Goal: Information Seeking & Learning: Understand process/instructions

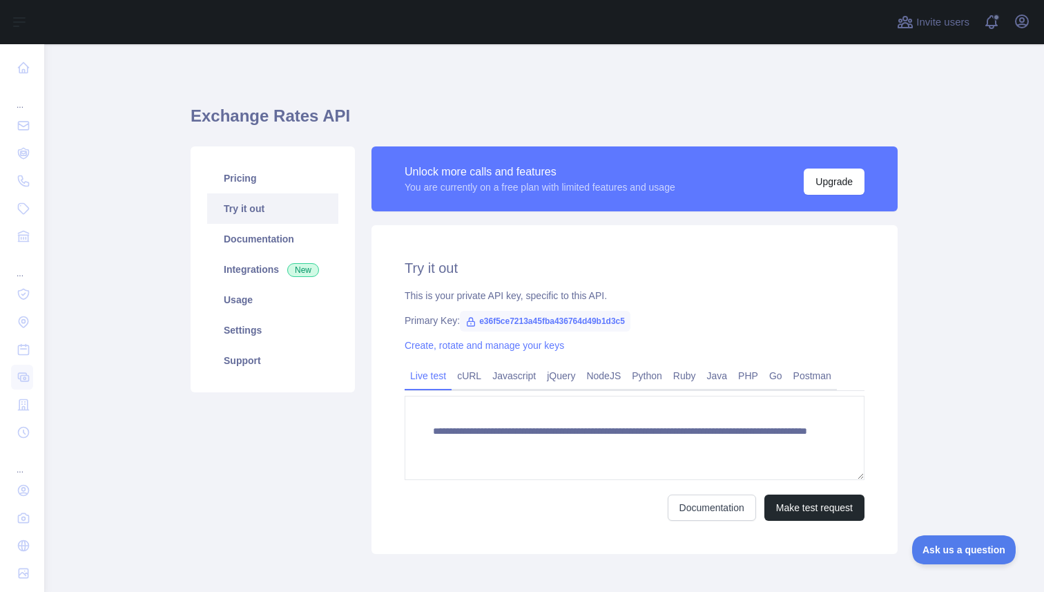
click at [550, 323] on span "e36f5ce7213a45fba436764d49b1d3c5" at bounding box center [545, 321] width 171 height 21
copy span "e36f5ce7213a45fba436764d49b1d3c5"
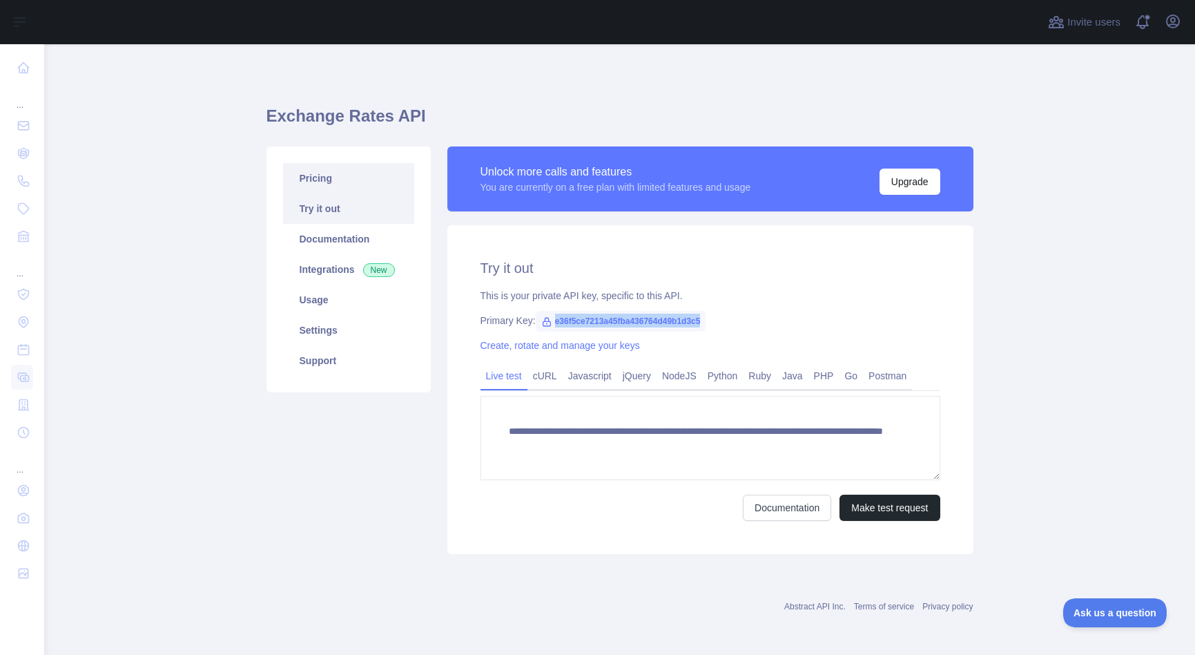
click at [341, 179] on link "Pricing" at bounding box center [348, 178] width 131 height 30
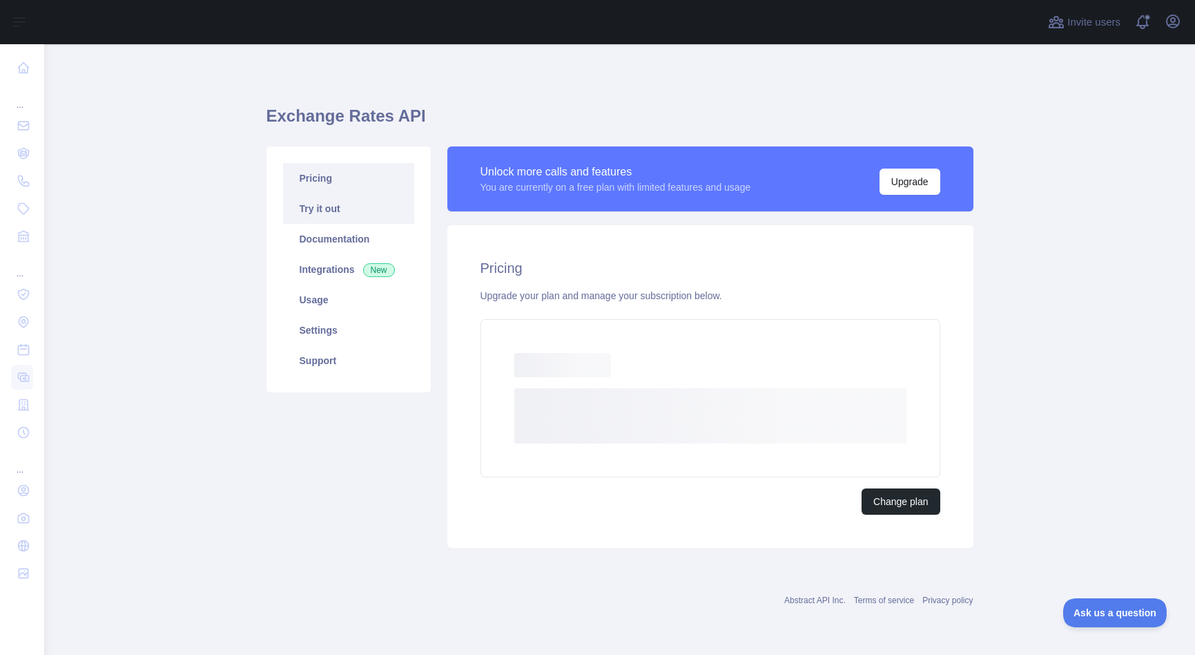
click at [350, 208] on link "Try it out" at bounding box center [348, 208] width 131 height 30
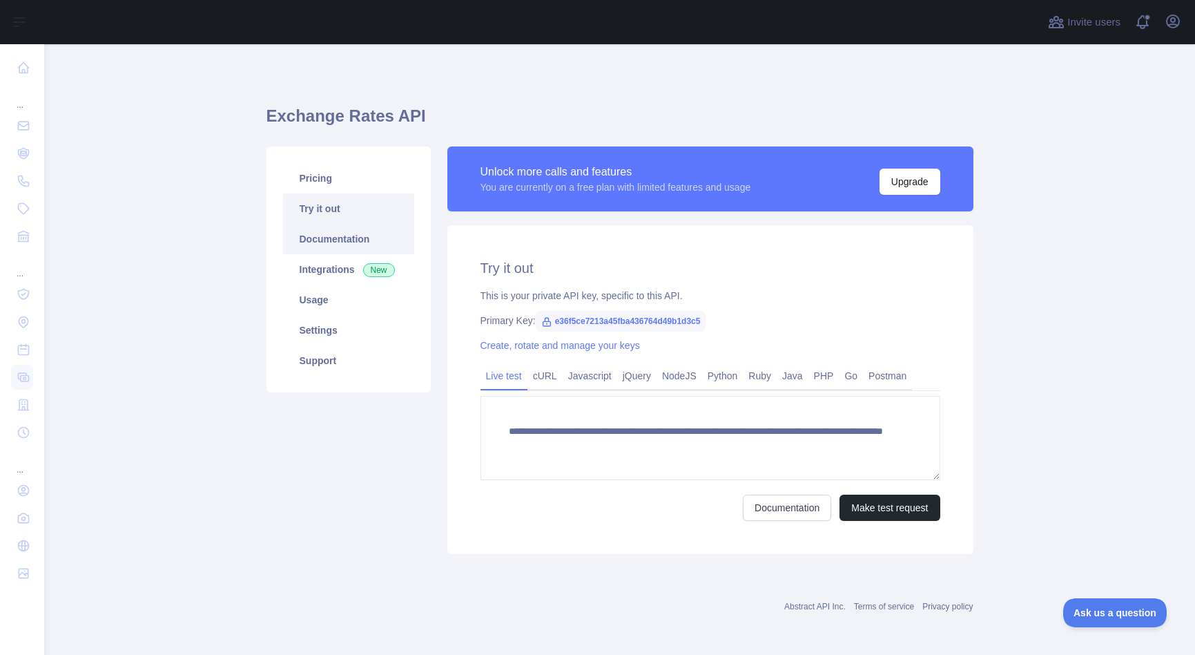
click at [347, 230] on link "Documentation" at bounding box center [348, 239] width 131 height 30
click at [339, 270] on link "Integrations New" at bounding box center [348, 269] width 131 height 30
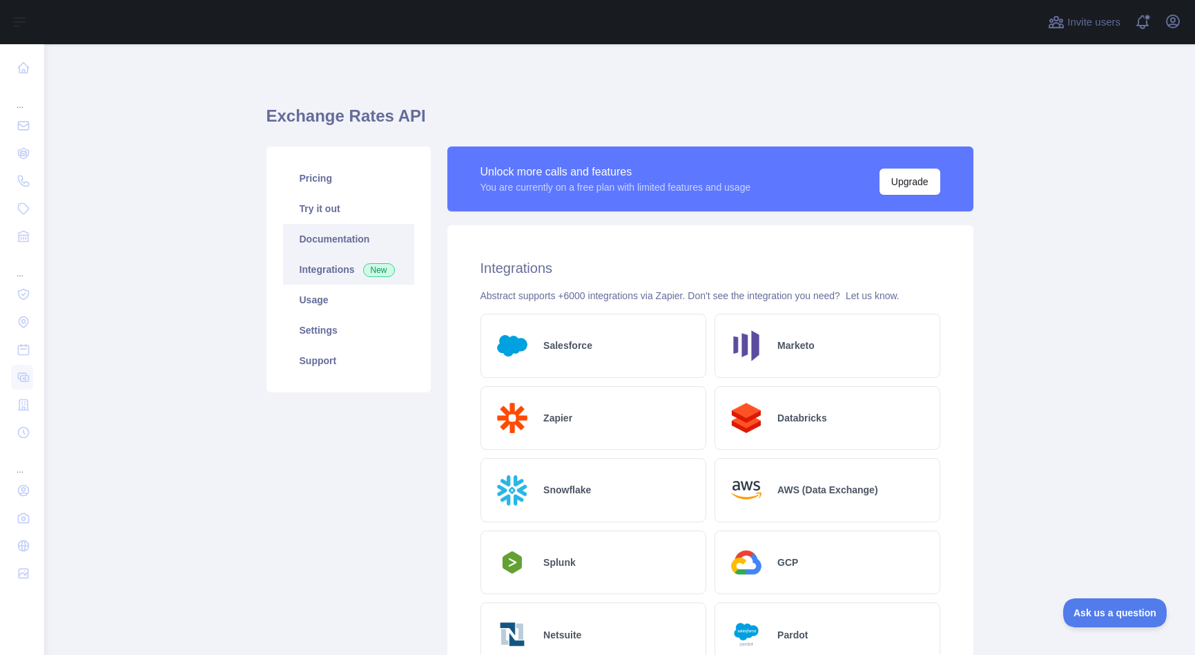
click at [339, 229] on link "Documentation" at bounding box center [348, 239] width 131 height 30
click at [347, 338] on link "Settings" at bounding box center [348, 330] width 131 height 30
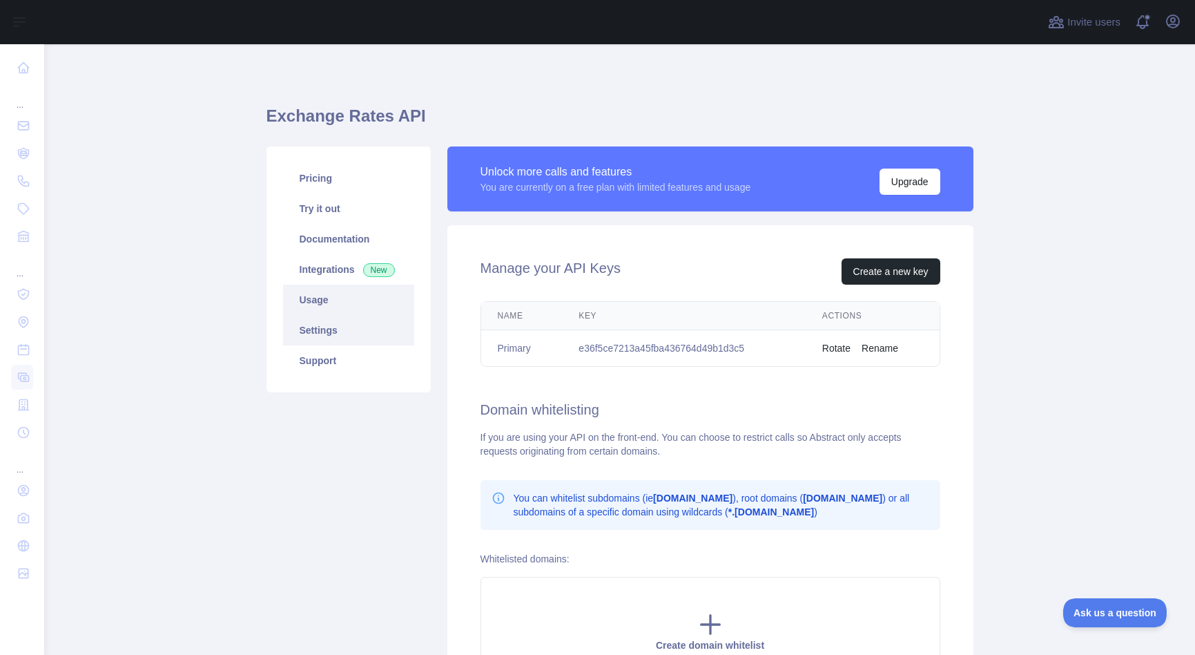
click at [343, 307] on link "Usage" at bounding box center [348, 300] width 131 height 30
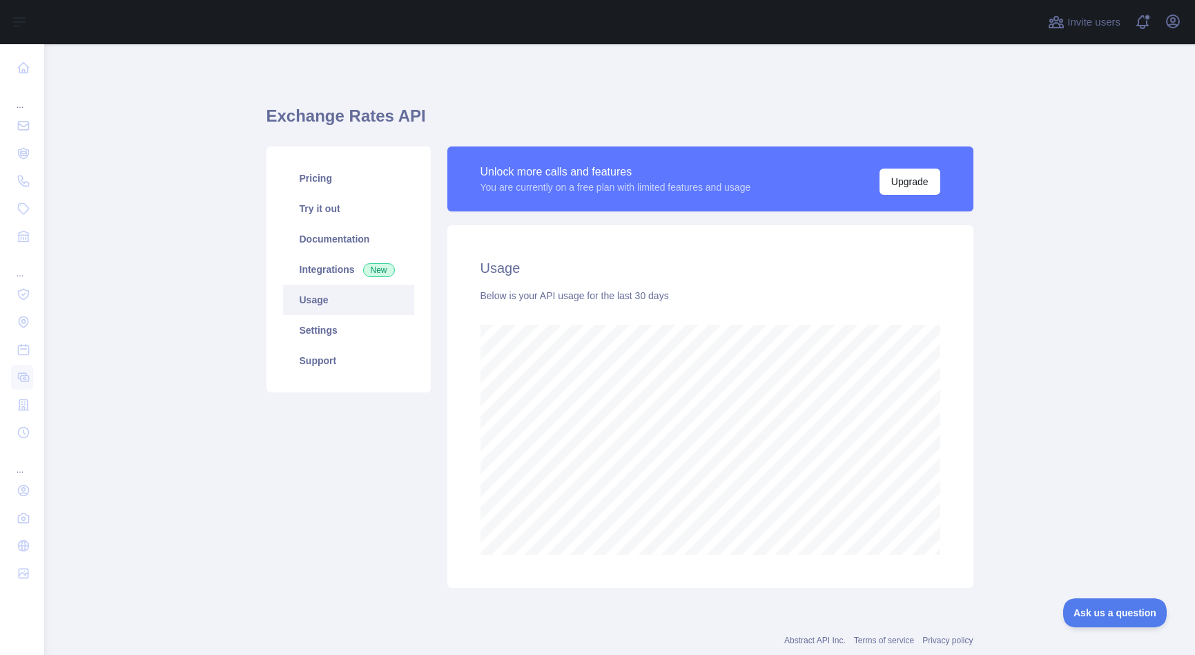
scroll to position [610, 1151]
click at [340, 328] on link "Settings" at bounding box center [348, 330] width 131 height 30
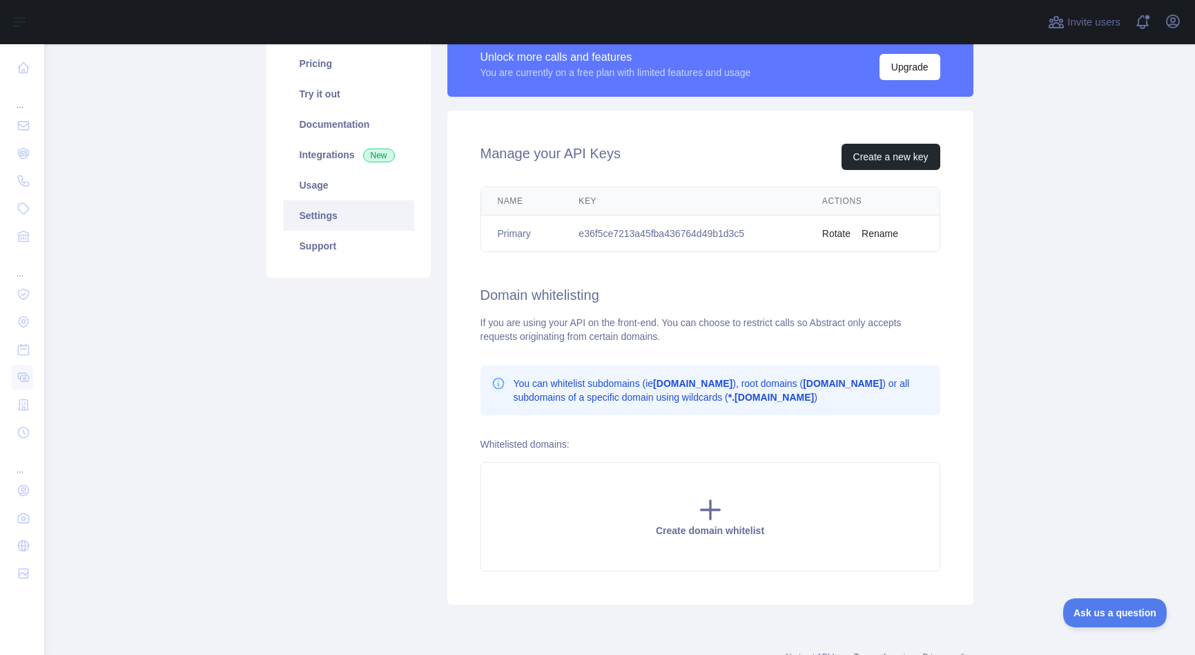
scroll to position [166, 0]
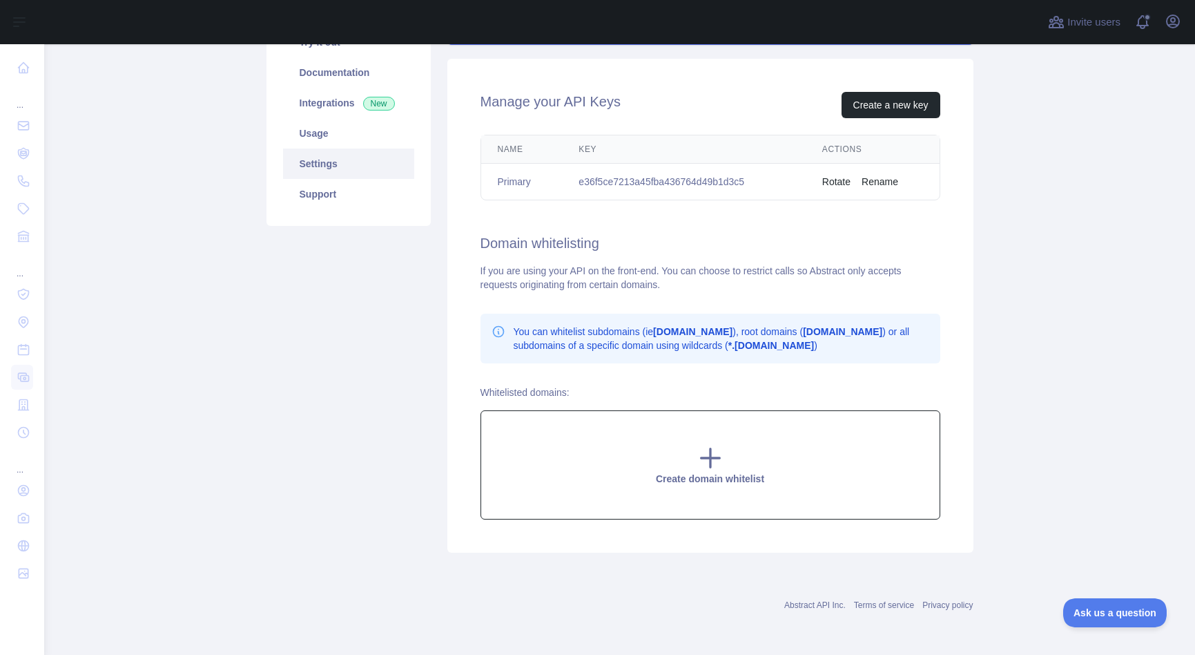
click at [704, 448] on icon at bounding box center [711, 458] width 28 height 28
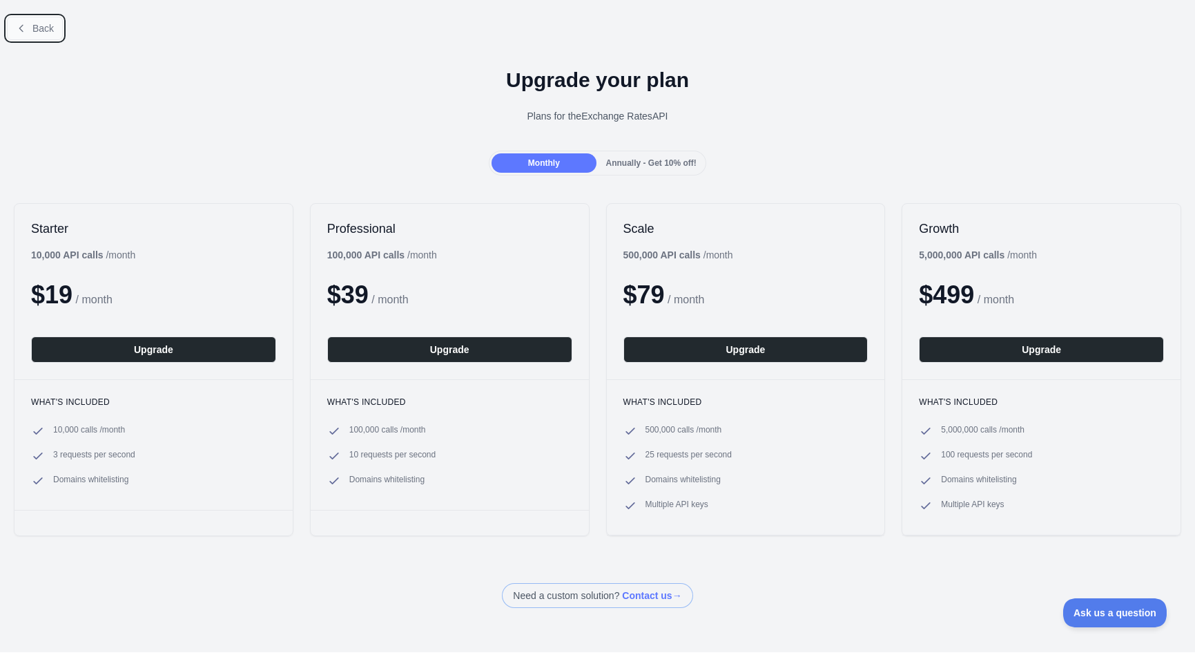
click at [56, 28] on button "Back" at bounding box center [35, 28] width 56 height 23
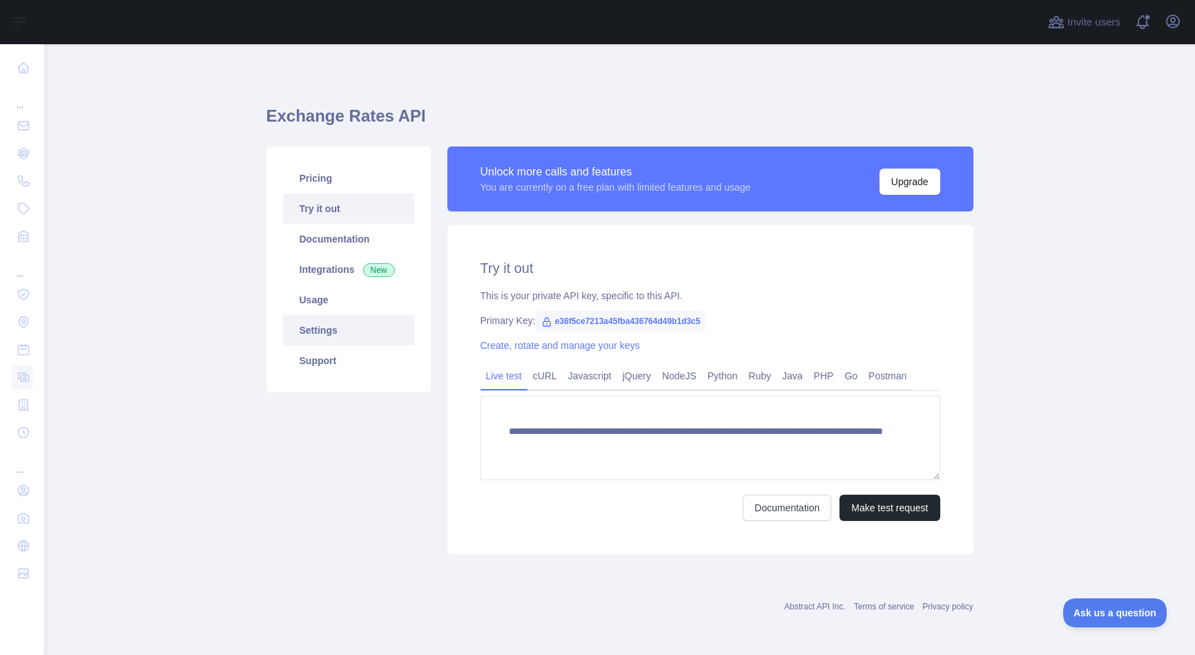
click at [365, 329] on link "Settings" at bounding box center [348, 330] width 131 height 30
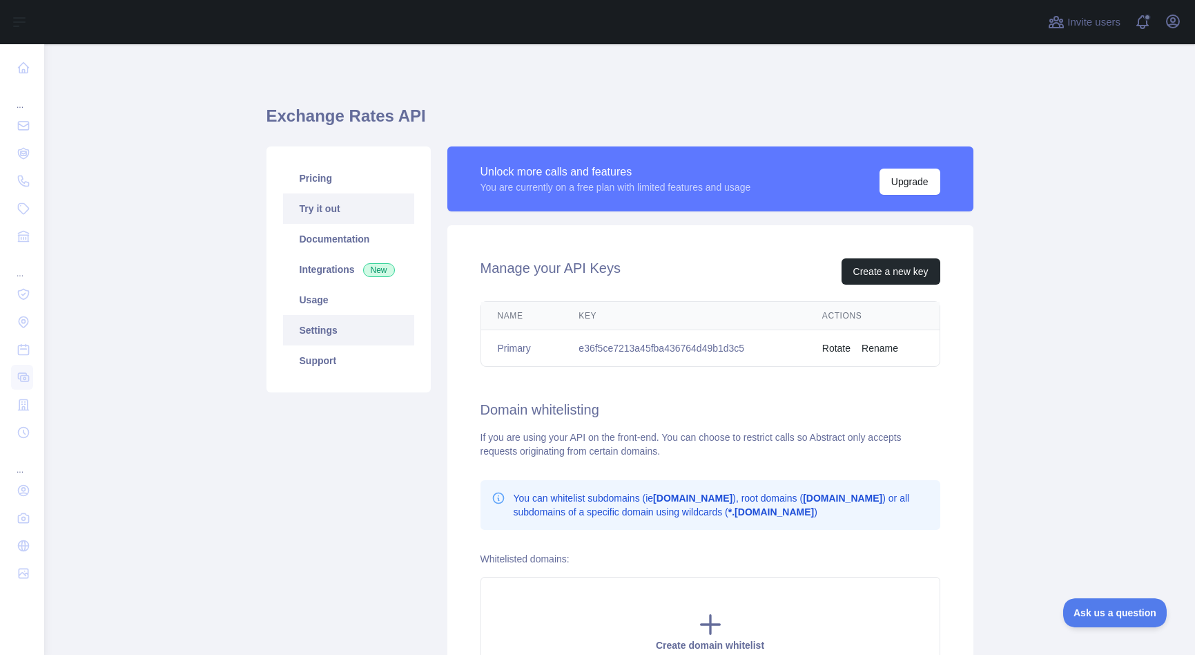
click at [322, 212] on link "Try it out" at bounding box center [348, 208] width 131 height 30
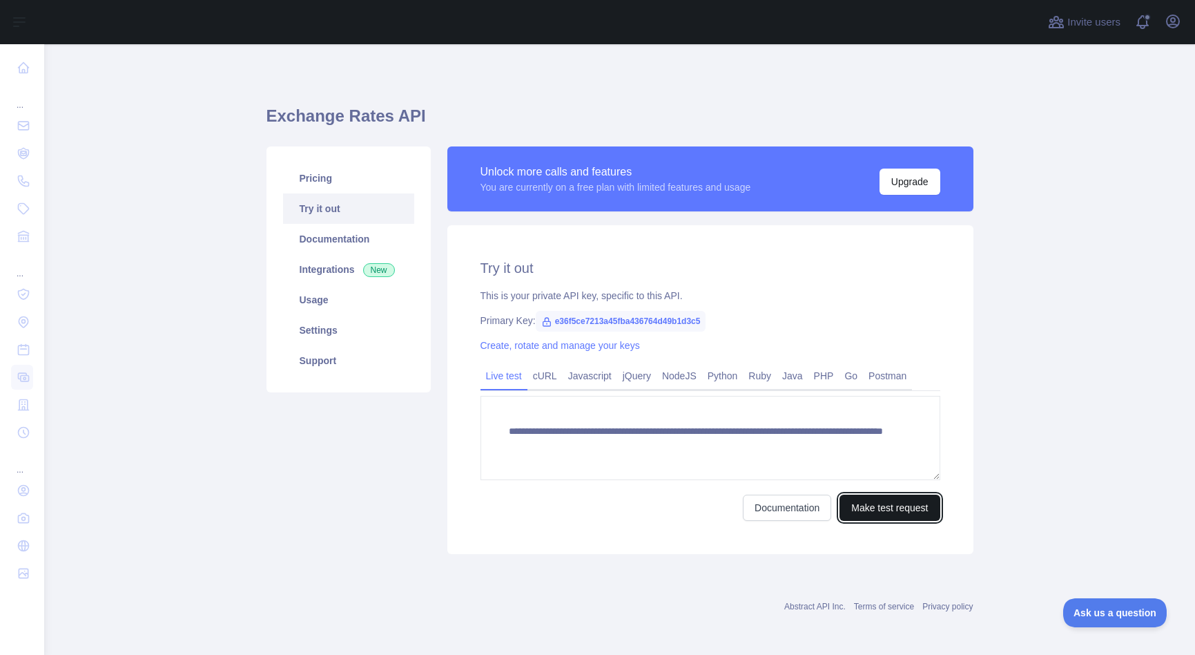
click at [860, 504] on button "Make test request" at bounding box center [890, 507] width 100 height 26
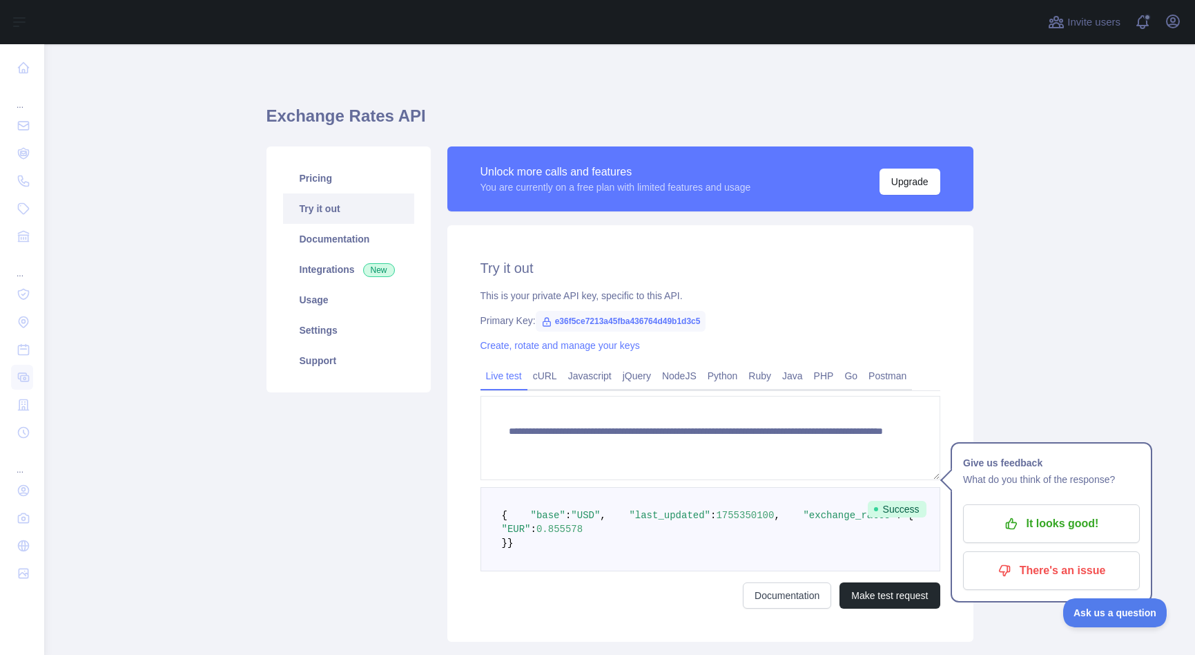
click at [1043, 360] on main "**********" at bounding box center [619, 349] width 1151 height 610
